Goal: Task Accomplishment & Management: Manage account settings

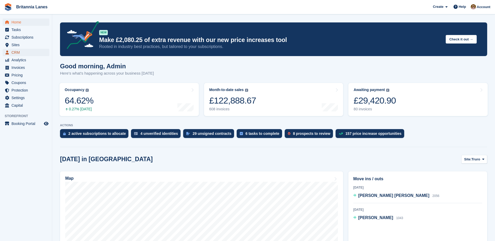
click at [29, 52] on span "CRM" at bounding box center [26, 52] width 31 height 7
click at [22, 53] on span "CRM" at bounding box center [26, 52] width 31 height 7
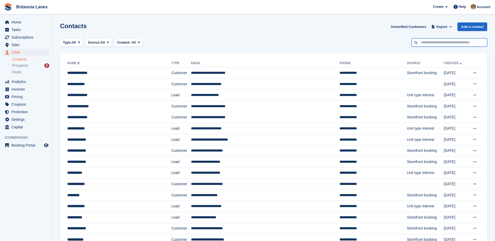
click at [437, 44] on input "text" at bounding box center [450, 42] width 76 height 9
type input "**********"
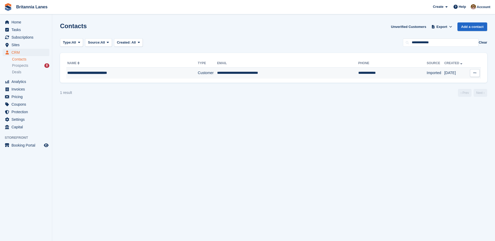
click at [293, 73] on td "**********" at bounding box center [287, 73] width 141 height 11
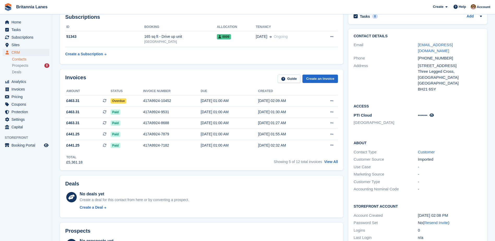
scroll to position [78, 0]
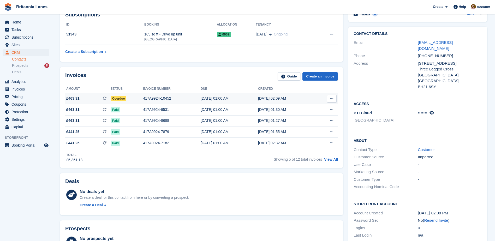
click at [122, 98] on span "Overdue" at bounding box center [119, 98] width 16 height 5
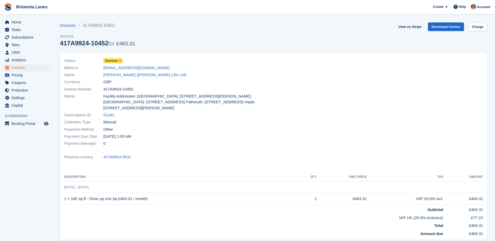
click at [117, 60] on span "Overdue" at bounding box center [111, 60] width 13 height 5
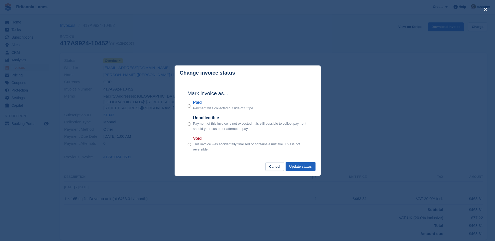
click at [299, 169] on button "Update status" at bounding box center [301, 166] width 30 height 9
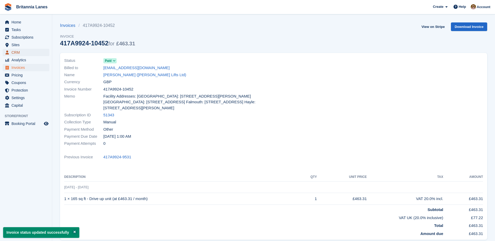
click at [18, 52] on span "CRM" at bounding box center [26, 52] width 31 height 7
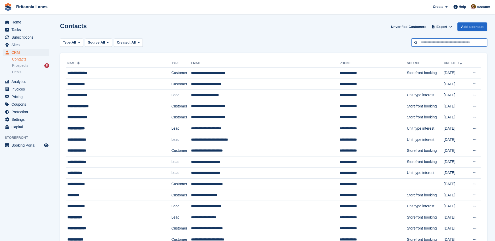
drag, startPoint x: 421, startPoint y: 42, endPoint x: 416, endPoint y: 42, distance: 4.2
click at [420, 41] on input "text" at bounding box center [450, 42] width 76 height 9
type input "******"
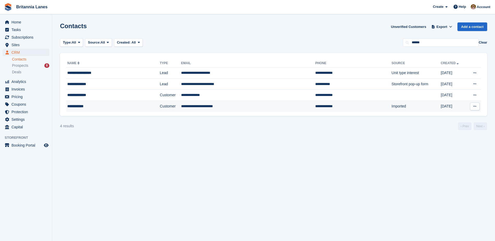
click at [170, 104] on td "Customer" at bounding box center [170, 106] width 21 height 11
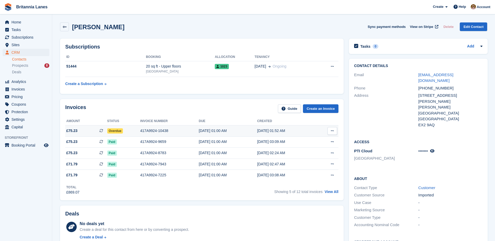
click at [117, 128] on span "Overdue" at bounding box center [115, 130] width 16 height 5
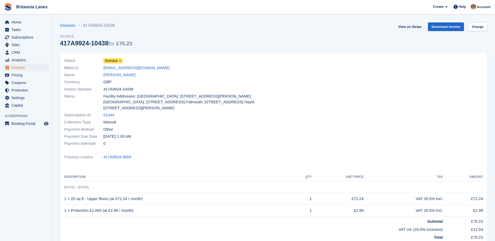
click at [117, 61] on span "Overdue" at bounding box center [112, 60] width 19 height 5
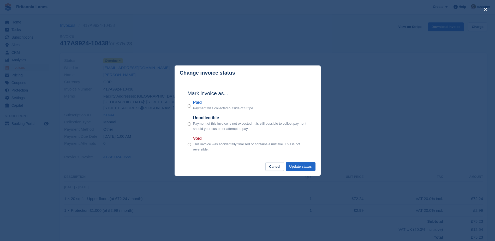
click at [191, 106] on div "Paid Payment was collected outside of Stripe." at bounding box center [248, 104] width 120 height 11
click at [295, 165] on button "Update status" at bounding box center [301, 166] width 30 height 9
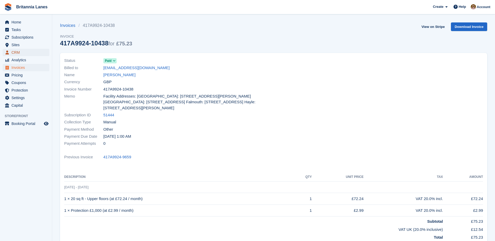
click at [15, 50] on span "CRM" at bounding box center [26, 52] width 31 height 7
